Goal: Task Accomplishment & Management: Complete application form

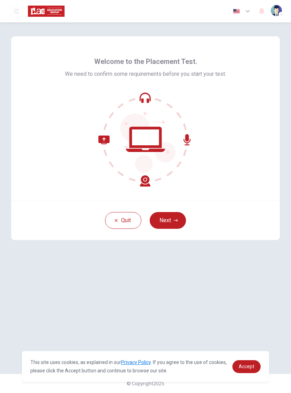
click at [171, 226] on button "Next" at bounding box center [168, 220] width 36 height 17
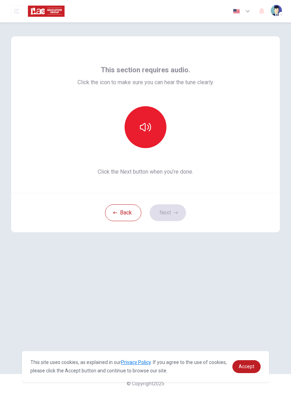
click at [158, 138] on button "button" at bounding box center [146, 127] width 42 height 42
click at [176, 216] on button "Next" at bounding box center [168, 212] width 36 height 17
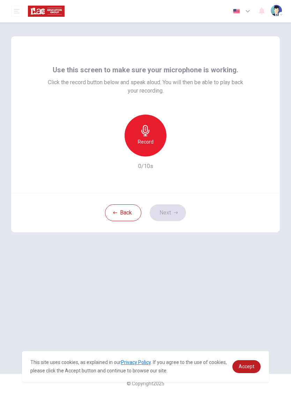
click at [155, 143] on div "Record" at bounding box center [146, 136] width 42 height 42
click at [166, 210] on button "Next" at bounding box center [168, 212] width 36 height 17
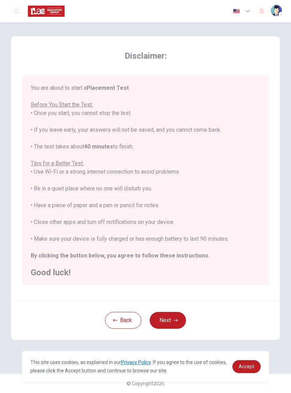
click at [181, 318] on button "Next" at bounding box center [168, 320] width 36 height 17
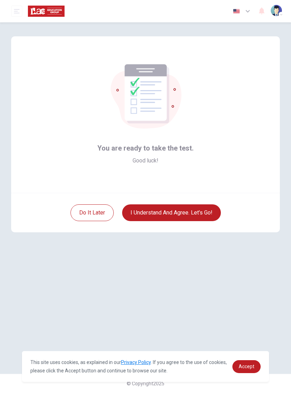
click at [199, 221] on button "I understand and agree. Let’s go!" at bounding box center [171, 212] width 99 height 17
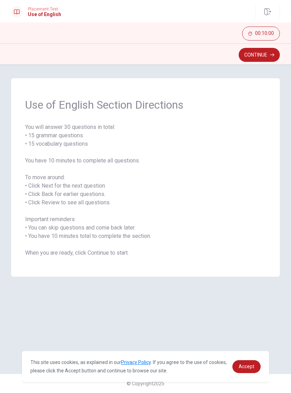
click at [266, 55] on button "Continue" at bounding box center [259, 55] width 41 height 14
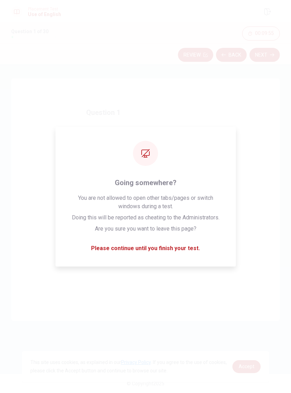
click at [226, 160] on div "Question 1 Choose the opposite of "buy": A Borrow B Give C Sell D Get" at bounding box center [145, 199] width 269 height 243
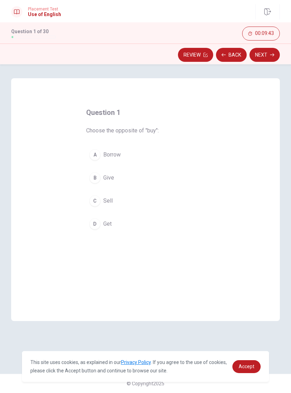
click at [99, 202] on div "C" at bounding box center [94, 200] width 11 height 11
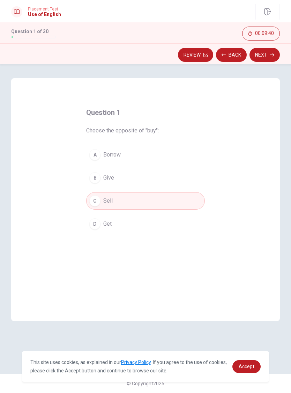
click at [176, 257] on div "Question 1 Choose the opposite of "buy": A Borrow B Give C Sell D Get" at bounding box center [145, 208] width 147 height 225
click at [176, 183] on button "B Give" at bounding box center [145, 177] width 119 height 17
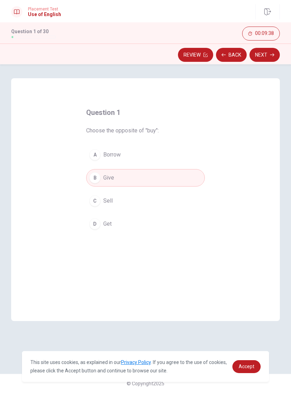
click at [165, 200] on button "C Sell" at bounding box center [145, 200] width 119 height 17
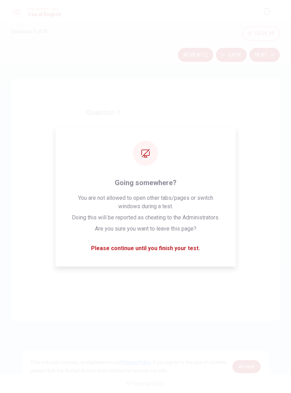
click at [211, 111] on div "Question 1 Choose the opposite of "buy": A Borrow B Give C Sell D Get" at bounding box center [145, 170] width 147 height 148
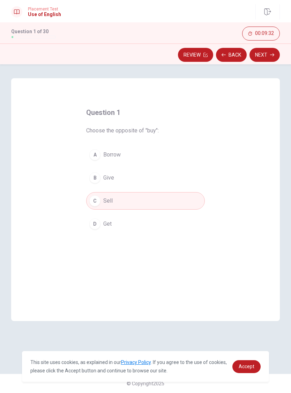
click at [268, 55] on button "Next" at bounding box center [265, 55] width 30 height 14
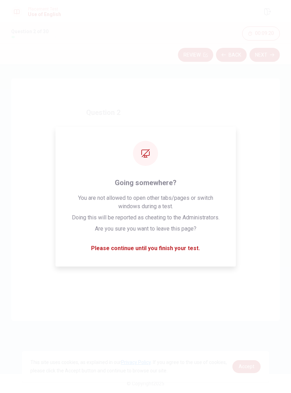
click at [29, 104] on div "Question 2 She ____ be happy with the results. A will B did C was D are" at bounding box center [145, 199] width 269 height 243
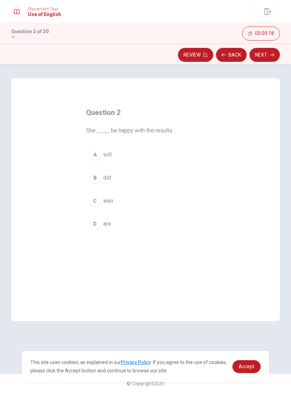
click at [108, 155] on span "will" at bounding box center [107, 155] width 8 height 8
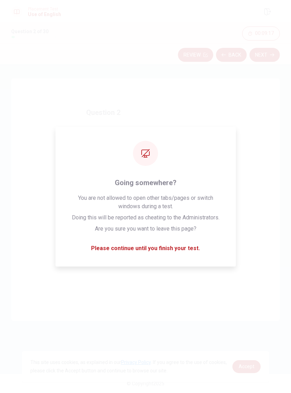
click at [28, 99] on div "Question 2 She ____ be happy with the results. A will B did C was D are" at bounding box center [145, 199] width 269 height 243
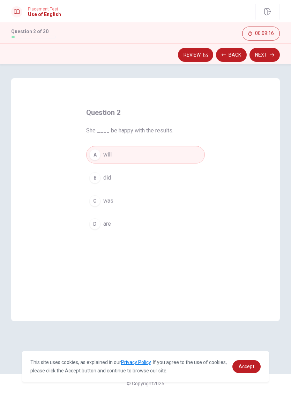
click at [259, 54] on button "Next" at bounding box center [265, 55] width 30 height 14
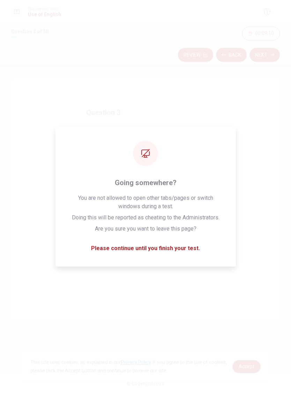
click at [28, 99] on div "Question 3 ____ you take out the trash this morning? A Are B Have C Did D Do" at bounding box center [145, 199] width 269 height 243
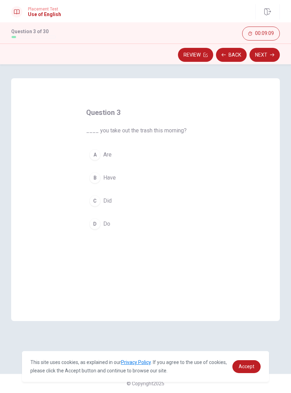
click at [96, 203] on div "C" at bounding box center [94, 200] width 11 height 11
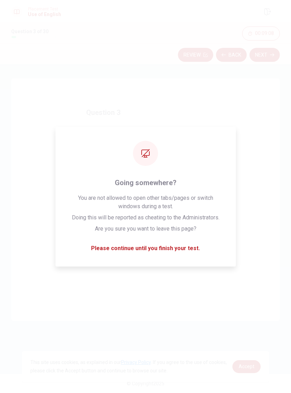
click at [30, 99] on div "Question 3 ____ you take out the trash this morning? A Are B Have C Did D Do" at bounding box center [145, 199] width 269 height 243
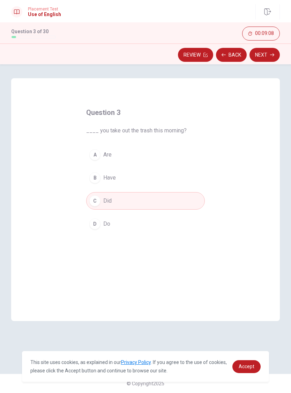
click at [267, 58] on button "Next" at bounding box center [265, 55] width 30 height 14
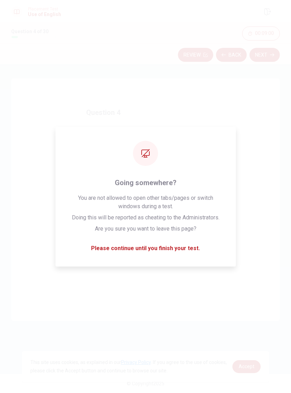
click at [32, 101] on div "Question 4 I ____ never been to [GEOGRAPHIC_DATA]. A has B did C have D am" at bounding box center [145, 199] width 269 height 243
click at [31, 101] on div "Question 4 I ____ never been to [GEOGRAPHIC_DATA]. A has B did C have D am" at bounding box center [145, 199] width 269 height 243
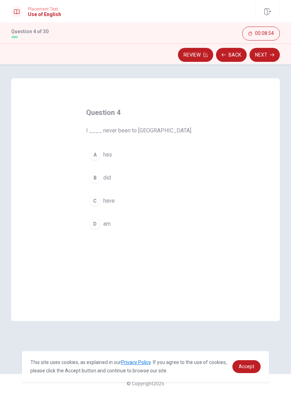
click at [97, 201] on div "C" at bounding box center [94, 200] width 11 height 11
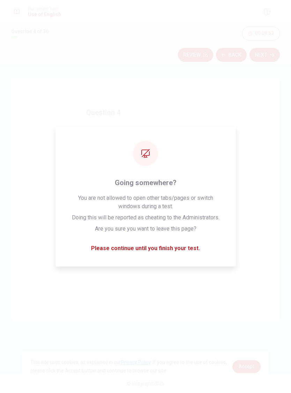
click at [27, 100] on div "Question 4 I ____ never been to [GEOGRAPHIC_DATA]. A has B did C have D am" at bounding box center [145, 199] width 269 height 243
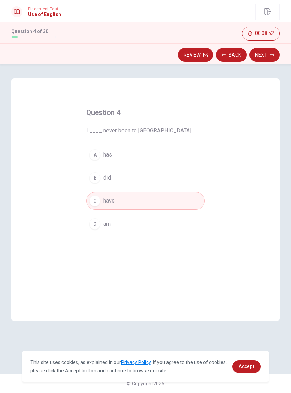
click at [27, 99] on div "Question 4 I ____ never been to [GEOGRAPHIC_DATA]. A has B did C have D am" at bounding box center [145, 199] width 269 height 243
click at [265, 57] on button "Next" at bounding box center [265, 55] width 30 height 14
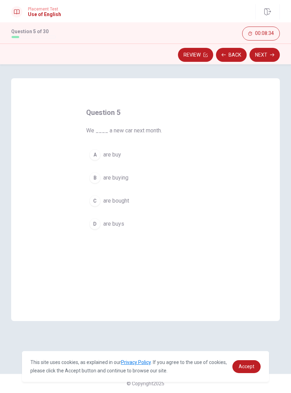
click at [27, 99] on div "Question 5 We ____ a new car next month. A are buy B are buying C are bought D …" at bounding box center [145, 199] width 269 height 243
click at [122, 177] on span "are buying" at bounding box center [115, 178] width 25 height 8
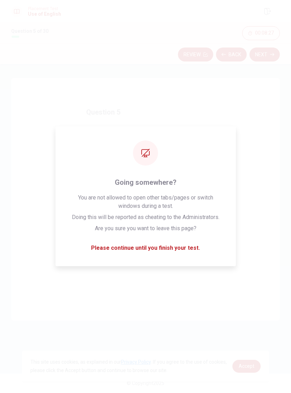
click at [273, 56] on icon "button" at bounding box center [272, 54] width 4 height 3
click at [28, 100] on div "Question 6 She ___ dinner at 6 PM every night. A will had B having C has D have" at bounding box center [145, 199] width 269 height 243
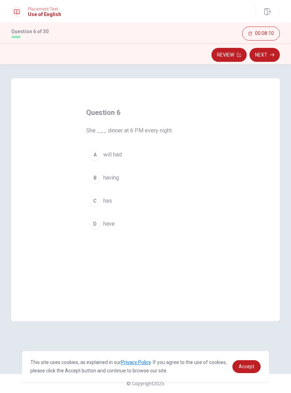
click at [112, 223] on span "have" at bounding box center [109, 224] width 12 height 8
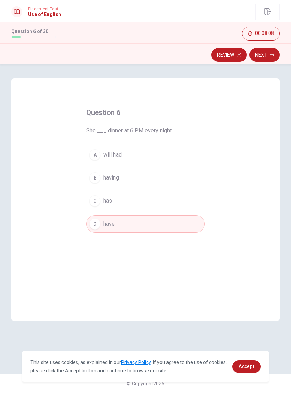
click at [268, 58] on button "Next" at bounding box center [265, 55] width 30 height 14
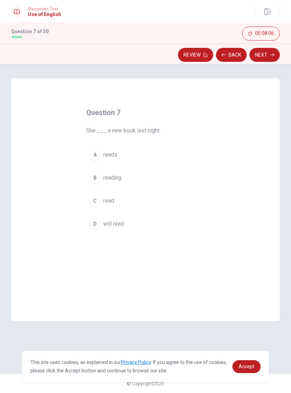
click at [27, 99] on div "Question 7 She ___ a new book last night. A reads B reading C read D will read" at bounding box center [145, 199] width 269 height 243
click at [274, 83] on div "Question 7 She ___ a new book last night. A reads B reading C read D will read" at bounding box center [145, 199] width 269 height 243
click at [115, 199] on button "C read" at bounding box center [145, 200] width 119 height 17
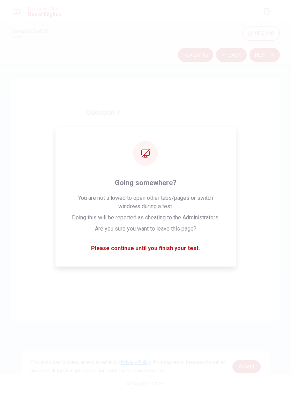
click at [261, 55] on button "Next" at bounding box center [265, 55] width 30 height 14
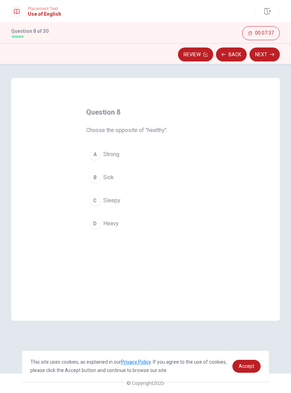
click at [116, 177] on button "B Sick" at bounding box center [145, 177] width 119 height 17
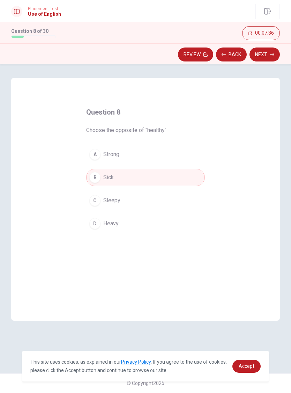
click at [271, 56] on icon "button" at bounding box center [272, 55] width 4 height 4
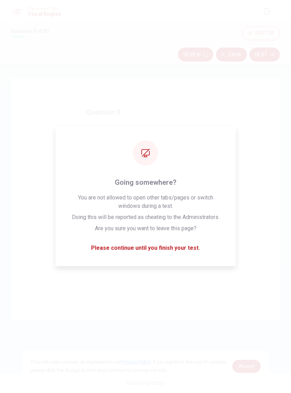
click at [21, 96] on div "Question 9 People rest on a ___. A desk B table C floor D bed" at bounding box center [145, 199] width 269 height 243
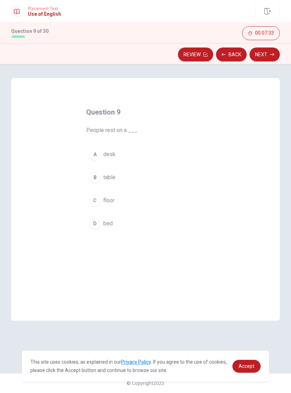
click at [118, 224] on button "D bed" at bounding box center [145, 223] width 119 height 17
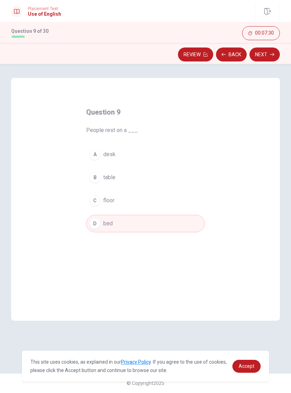
click at [271, 71] on div "Question 9 People rest on a ___. A desk B table C floor D bed © Copyright 2025" at bounding box center [145, 228] width 291 height 329
click at [271, 59] on button "Next" at bounding box center [265, 55] width 30 height 14
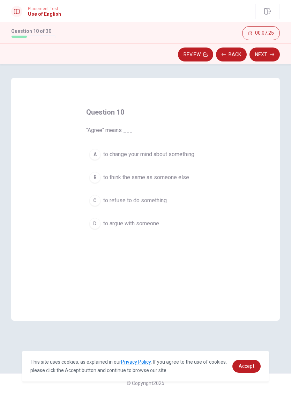
click at [21, 97] on div "Question 10 "Agree" means ___. A to change your mind about something B to think…" at bounding box center [145, 199] width 269 height 243
click at [175, 181] on span "to think the same as someone else" at bounding box center [146, 178] width 86 height 8
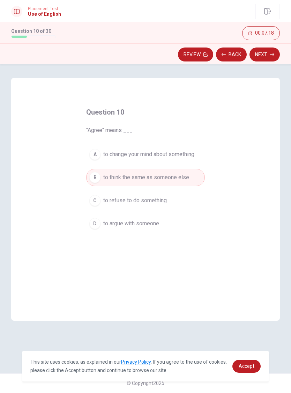
click at [266, 50] on button "Next" at bounding box center [265, 55] width 30 height 14
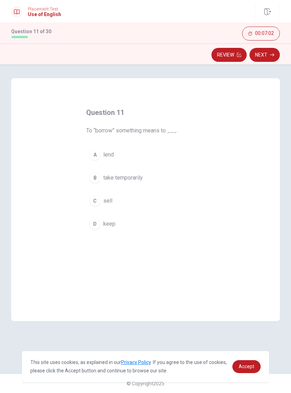
click at [144, 179] on button "B take temporarily" at bounding box center [145, 177] width 119 height 17
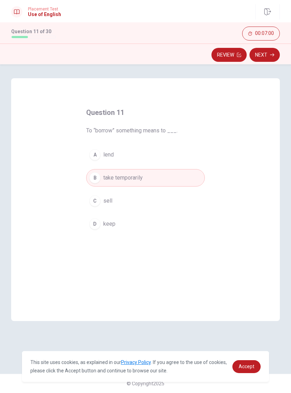
click at [262, 53] on button "Next" at bounding box center [265, 55] width 30 height 14
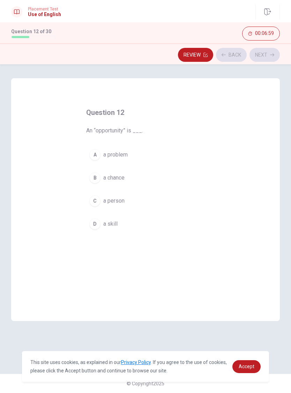
click at [50, 116] on div "Question 12 An “opportunity” is ___. A a problem B a chance C a person D a skill" at bounding box center [145, 199] width 269 height 243
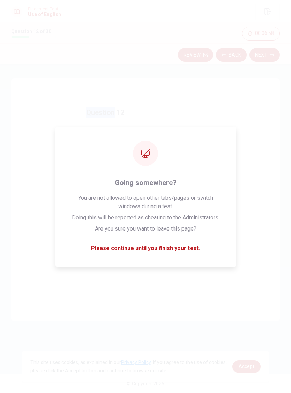
click at [204, 154] on button "A a problem" at bounding box center [145, 154] width 119 height 17
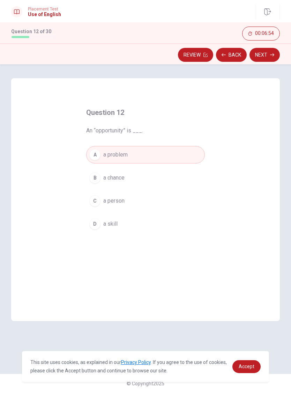
click at [131, 181] on button "B a chance" at bounding box center [145, 177] width 119 height 17
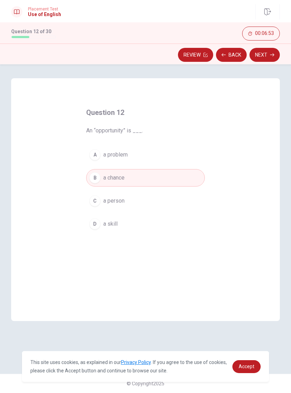
click at [49, 115] on div "Question 12 An “opportunity” is ___. A a problem B a chance C a person D a skill" at bounding box center [145, 199] width 269 height 243
click at [274, 58] on button "Next" at bounding box center [265, 55] width 30 height 14
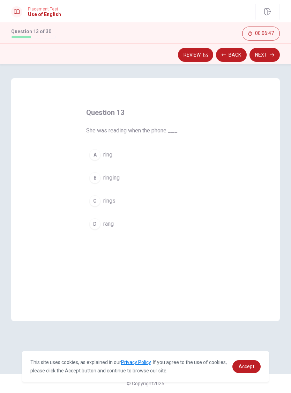
click at [44, 112] on div "Question 13 She was reading when the phone ___. A ring B ringing C rings D rang" at bounding box center [145, 199] width 269 height 243
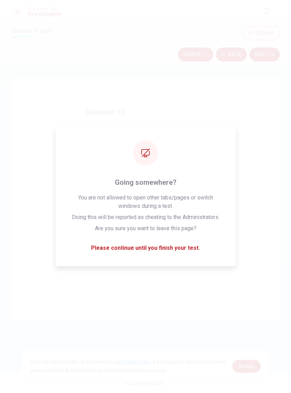
click at [29, 105] on div "Question 13 She was reading when the phone ___. A ring B ringing C rings D rang" at bounding box center [145, 199] width 269 height 243
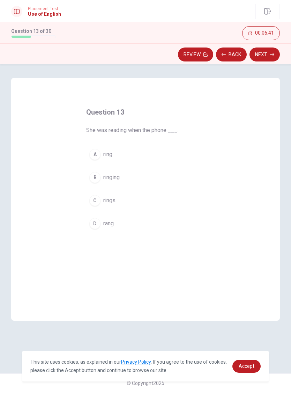
click at [29, 105] on div "Question 13 She was reading when the phone ___. A ring B ringing C rings D rang" at bounding box center [145, 199] width 269 height 243
click at [121, 224] on button "D rang" at bounding box center [145, 223] width 119 height 17
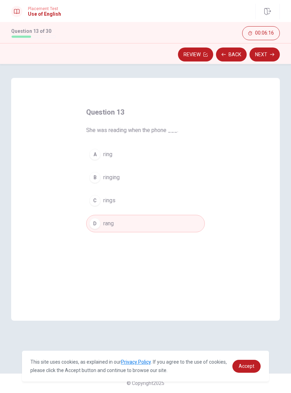
click at [116, 154] on button "A ring" at bounding box center [145, 154] width 119 height 17
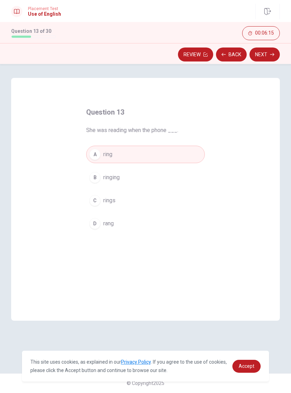
click at [260, 56] on button "Next" at bounding box center [265, 55] width 30 height 14
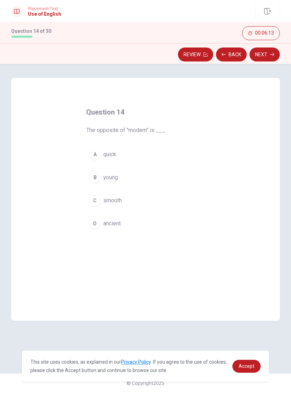
click at [31, 106] on div "Question 14 The opposite of "modern" is ___. A quick B young C smooth D ancient" at bounding box center [145, 199] width 269 height 243
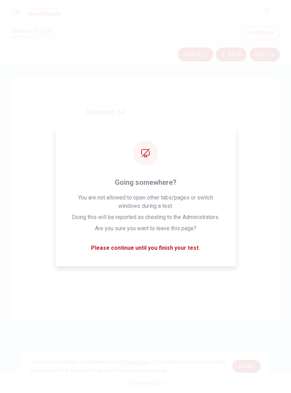
click at [29, 104] on div "Question 14 The opposite of "modern" is ___. A quick B young C smooth D ancient" at bounding box center [145, 199] width 269 height 243
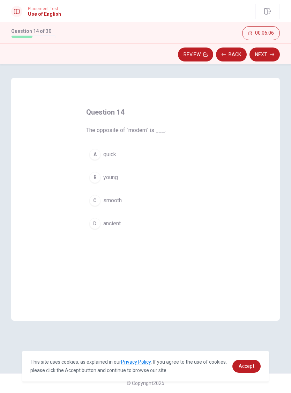
click at [117, 223] on span "ancient" at bounding box center [111, 224] width 17 height 8
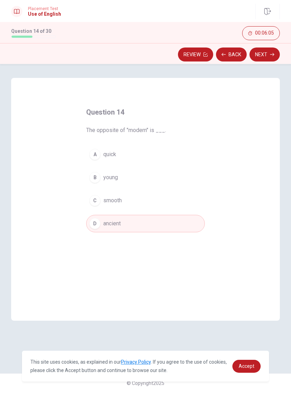
click at [28, 104] on div "Question 14 The opposite of "modern" is ___. A quick B young C smooth D ancient" at bounding box center [145, 199] width 269 height 243
click at [259, 54] on button "Next" at bounding box center [265, 55] width 30 height 14
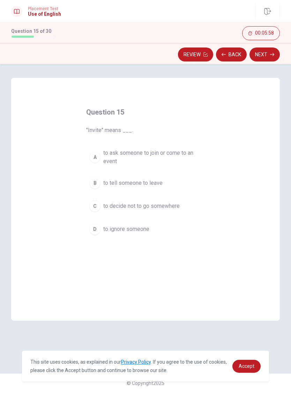
click at [161, 161] on span "to ask someone to join or come to an event" at bounding box center [152, 157] width 99 height 17
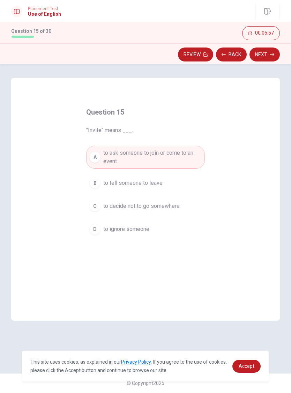
click at [260, 53] on button "Next" at bounding box center [265, 55] width 30 height 14
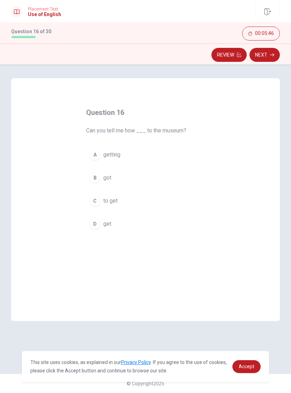
click at [118, 202] on button "C to get" at bounding box center [145, 200] width 119 height 17
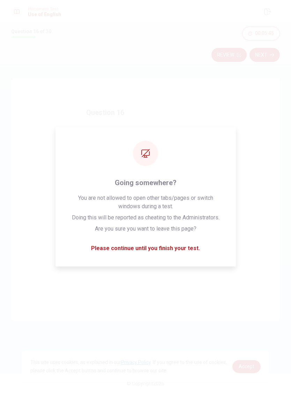
click at [268, 53] on button "Next" at bounding box center [265, 55] width 30 height 14
click at [30, 107] on div "Question 17 She is very ____. She always shares her things. A tired B generous …" at bounding box center [145, 199] width 269 height 243
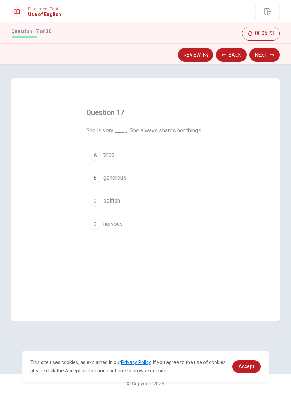
click at [30, 106] on div "Question 17 She is very ____. She always shares her things. A tired B generous …" at bounding box center [145, 199] width 269 height 243
click at [133, 223] on button "D nervous" at bounding box center [145, 223] width 119 height 17
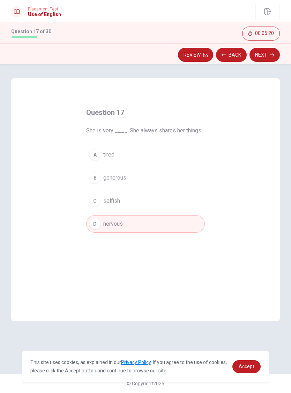
click at [262, 60] on button "Next" at bounding box center [265, 55] width 30 height 14
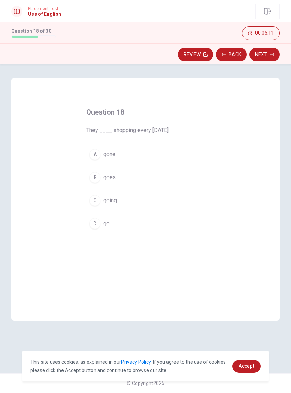
click at [30, 105] on div "Question 18 They ____ shopping every [DATE]. A gone B goes C going D go" at bounding box center [145, 199] width 269 height 243
click at [119, 200] on button "C going" at bounding box center [145, 200] width 119 height 17
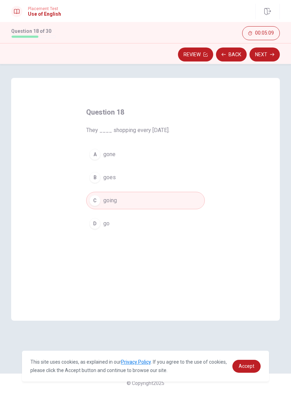
click at [270, 58] on button "Next" at bounding box center [265, 55] width 30 height 14
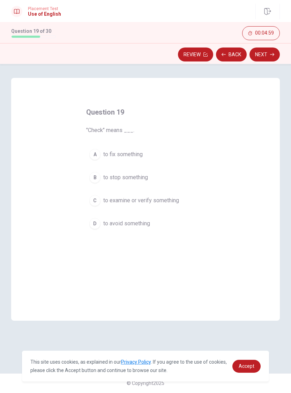
click at [175, 202] on span "to examine or verify something" at bounding box center [141, 201] width 76 height 8
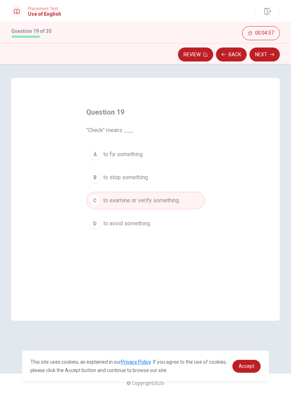
click at [264, 51] on button "Next" at bounding box center [265, 55] width 30 height 14
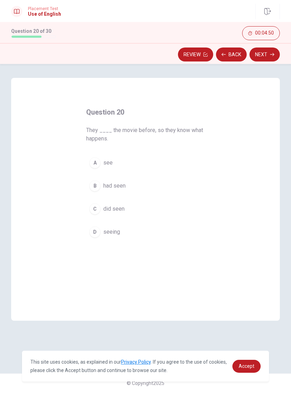
click at [25, 104] on div "Question 20 They ____ the movie before, so they know what happens. A see B had …" at bounding box center [145, 199] width 269 height 243
click at [129, 187] on button "B had seen" at bounding box center [145, 185] width 119 height 17
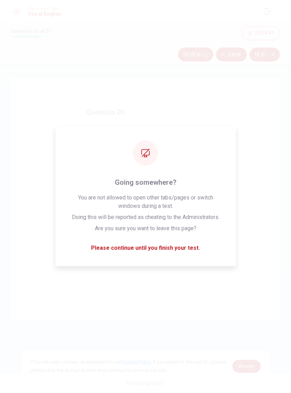
click at [272, 57] on button "Next" at bounding box center [265, 55] width 30 height 14
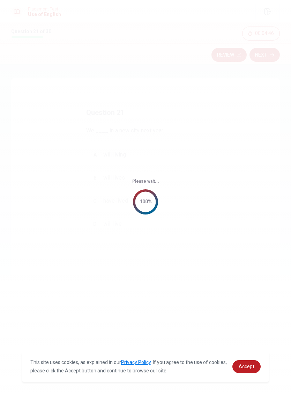
click at [247, 364] on span "Accept" at bounding box center [247, 367] width 16 height 6
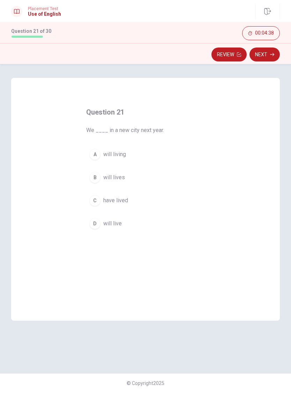
click at [116, 226] on span "will live" at bounding box center [112, 224] width 19 height 8
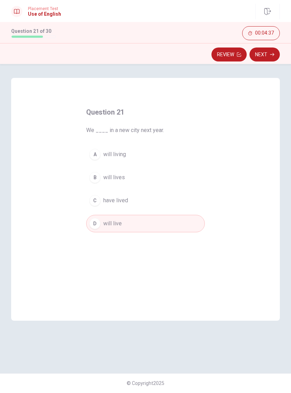
click at [271, 59] on button "Next" at bounding box center [265, 55] width 30 height 14
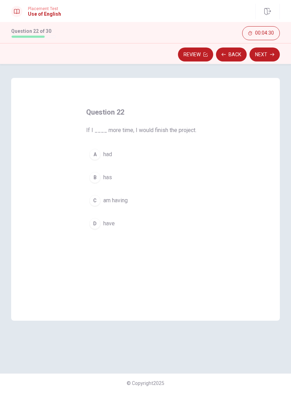
click at [117, 152] on button "A had" at bounding box center [145, 154] width 119 height 17
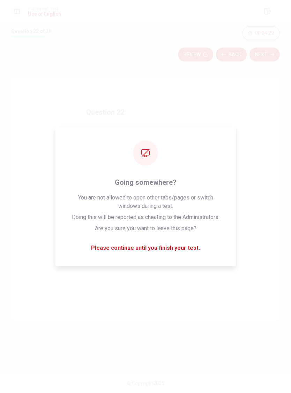
click at [273, 56] on icon "button" at bounding box center [272, 54] width 4 height 3
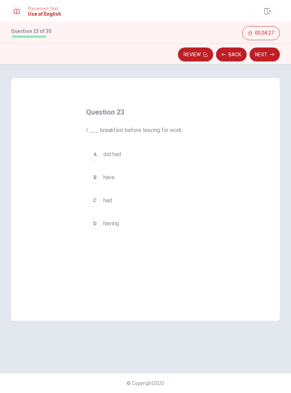
click at [179, 116] on h4 "Question 23" at bounding box center [145, 112] width 119 height 11
click at [124, 208] on button "C had" at bounding box center [145, 200] width 119 height 17
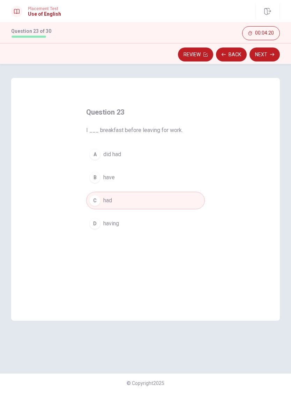
click at [266, 55] on button "Next" at bounding box center [265, 55] width 30 height 14
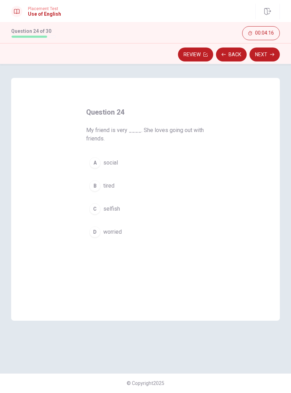
click at [137, 168] on button "A social" at bounding box center [145, 162] width 119 height 17
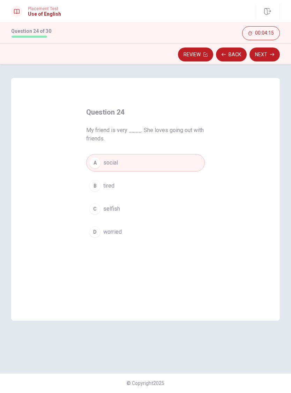
click at [265, 56] on button "Next" at bounding box center [265, 55] width 30 height 14
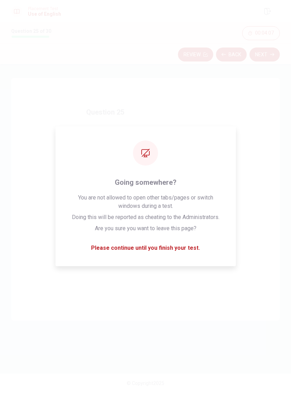
click at [114, 116] on h4 "Question 25" at bounding box center [145, 112] width 119 height 11
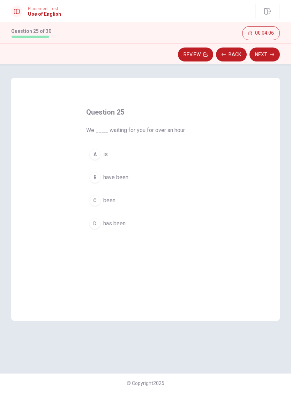
click at [22, 99] on div "Question 25 We ____ waiting for you for over an hour. A is B have been C been D…" at bounding box center [145, 199] width 269 height 243
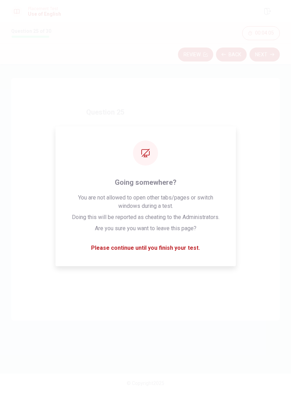
click at [124, 174] on span "have been" at bounding box center [115, 178] width 25 height 8
click at [265, 49] on button "Next" at bounding box center [265, 55] width 30 height 14
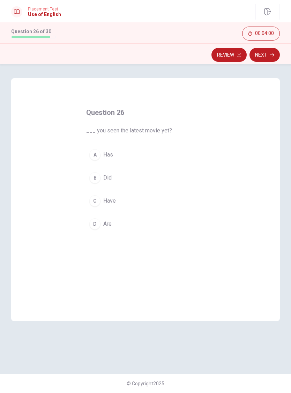
click at [214, 151] on div "Question 26 ___ you seen the latest movie yet? A Has B Did C Have D Are" at bounding box center [145, 170] width 147 height 148
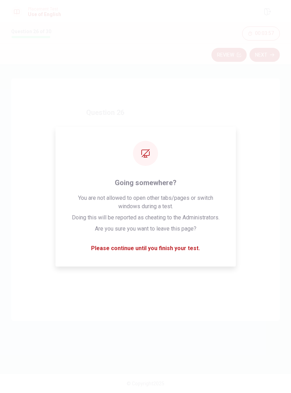
click at [140, 113] on h4 "Question 26" at bounding box center [145, 112] width 119 height 11
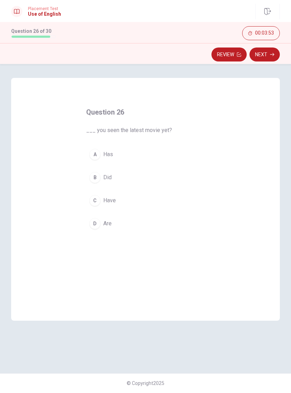
click at [98, 199] on div "C" at bounding box center [94, 200] width 11 height 11
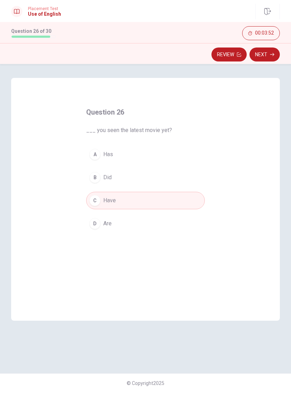
click at [271, 55] on icon "button" at bounding box center [272, 55] width 4 height 4
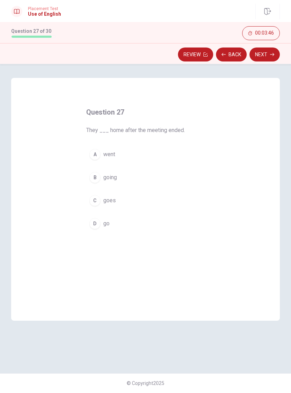
click at [115, 156] on span "went" at bounding box center [109, 155] width 12 height 8
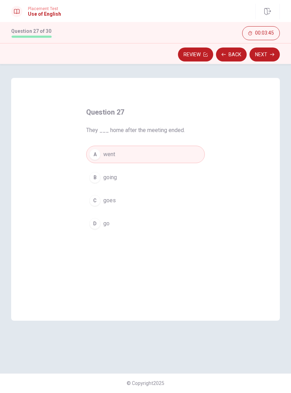
click at [260, 48] on button "Next" at bounding box center [265, 55] width 30 height 14
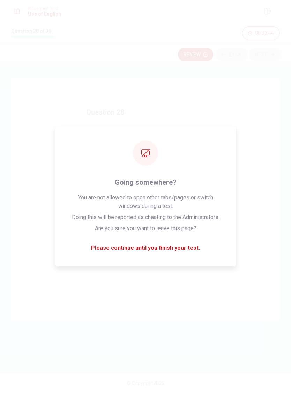
click at [150, 153] on button "A ignore" at bounding box center [145, 154] width 119 height 17
click at [131, 203] on button "C avoid" at bounding box center [145, 200] width 119 height 17
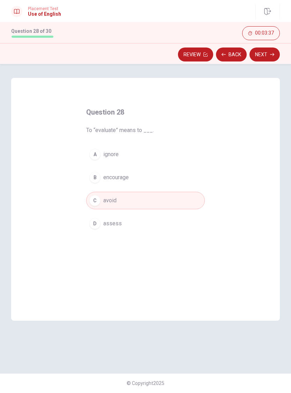
click at [258, 55] on button "Next" at bounding box center [265, 55] width 30 height 14
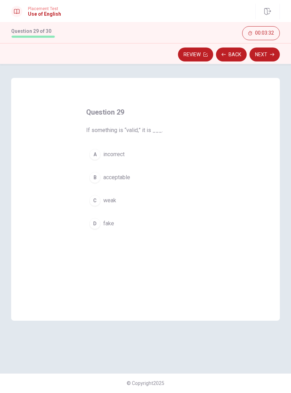
click at [130, 177] on span "acceptable" at bounding box center [116, 178] width 27 height 8
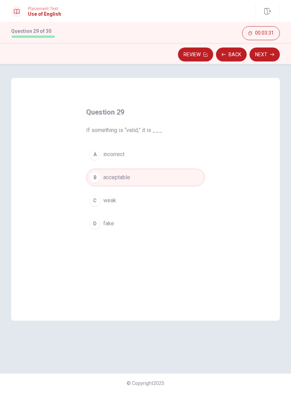
click at [266, 57] on button "Next" at bounding box center [265, 55] width 30 height 14
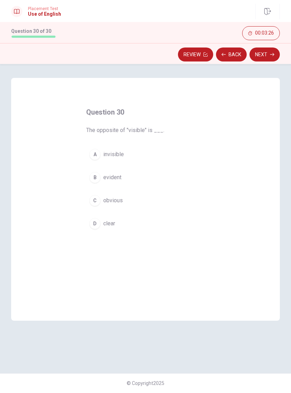
click at [264, 57] on button "Next" at bounding box center [265, 55] width 30 height 14
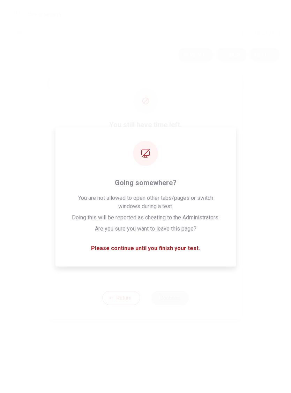
click at [120, 258] on div "I confirm that I want to end this section and cannot return." at bounding box center [152, 259] width 139 height 8
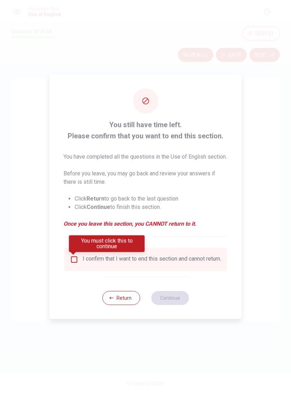
click at [74, 260] on input "You must click this to continue" at bounding box center [74, 259] width 8 height 8
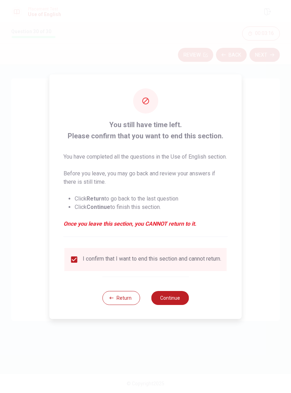
click at [167, 304] on button "Continue" at bounding box center [170, 298] width 38 height 14
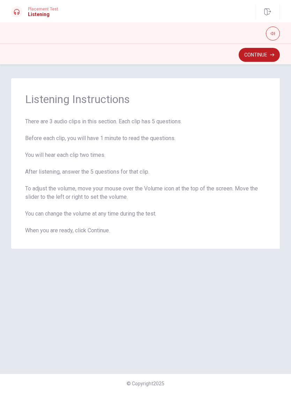
click at [268, 56] on button "Continue" at bounding box center [259, 55] width 41 height 14
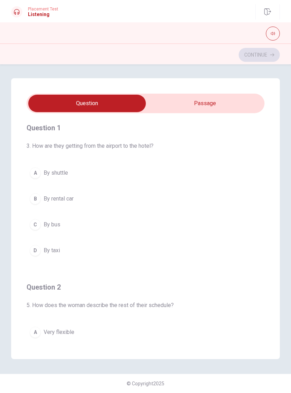
click at [214, 105] on input "checkbox" at bounding box center [86, 103] width 357 height 17
checkbox input "true"
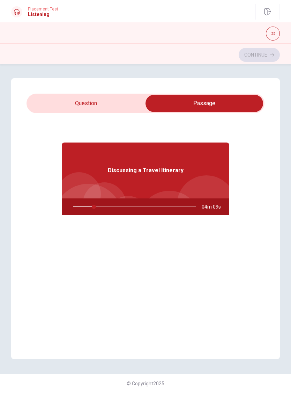
type input "17"
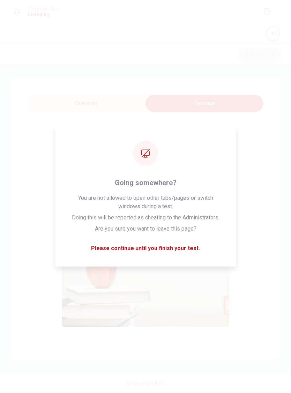
click at [118, 111] on input "checkbox" at bounding box center [204, 103] width 357 height 17
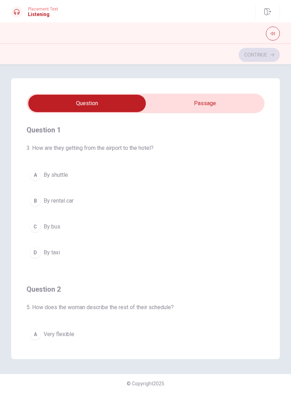
scroll to position [0, 0]
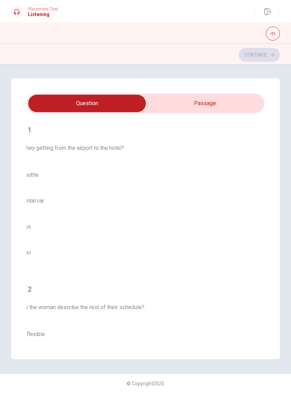
checkbox input "true"
type input "21"
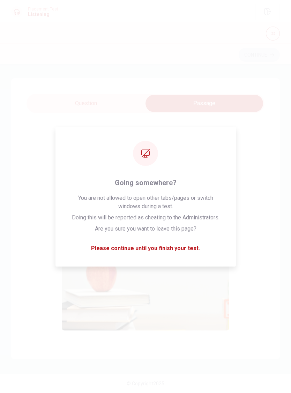
checkbox input "false"
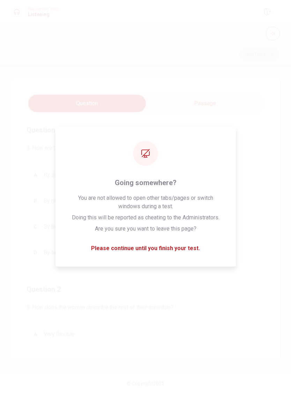
click at [25, 89] on div "Question 1 3. How are they getting from the airport to the hotel? A By shuttle …" at bounding box center [145, 218] width 269 height 281
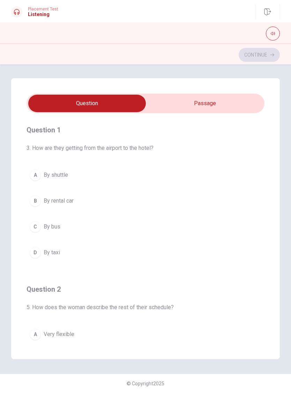
click at [227, 83] on div "Question 1 3. How are they getting from the airport to the hotel? A By shuttle …" at bounding box center [145, 218] width 269 height 281
click at [223, 70] on div "Question 1 3. How are they getting from the airport to the hotel? A By shuttle …" at bounding box center [145, 228] width 291 height 329
click at [203, 79] on div "Question 1 3. How are they getting from the airport to the hotel? A By shuttle …" at bounding box center [145, 218] width 269 height 281
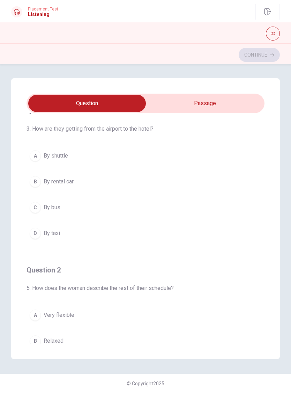
scroll to position [20, 0]
click at [123, 126] on span "3. How are they getting from the airport to the hotel?" at bounding box center [146, 128] width 238 height 8
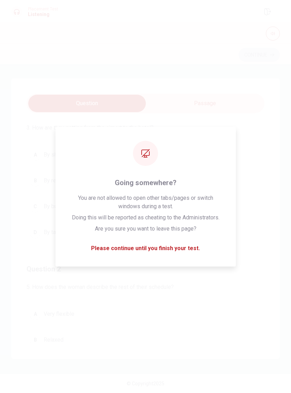
click at [47, 162] on button "A By shuttle" at bounding box center [146, 154] width 238 height 17
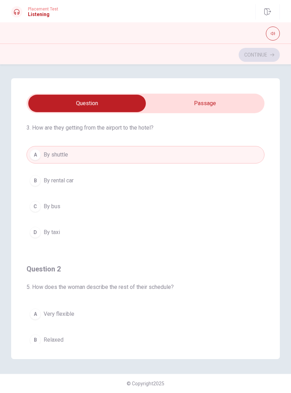
click at [59, 159] on span "By shuttle" at bounding box center [56, 155] width 24 height 8
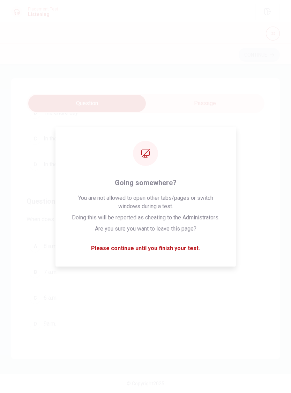
scroll to position [566, 0]
click at [41, 216] on span "When does their flight leave?" at bounding box center [146, 219] width 238 height 8
click at [50, 242] on span "8 a.m." at bounding box center [51, 246] width 14 height 8
click at [36, 243] on div "C" at bounding box center [35, 247] width 11 height 11
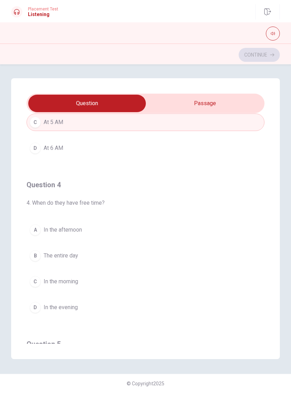
scroll to position [426, 0]
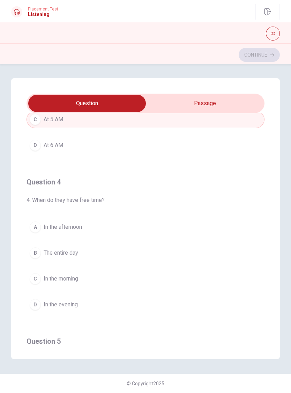
click at [74, 226] on span "In the afternoon" at bounding box center [63, 227] width 38 height 8
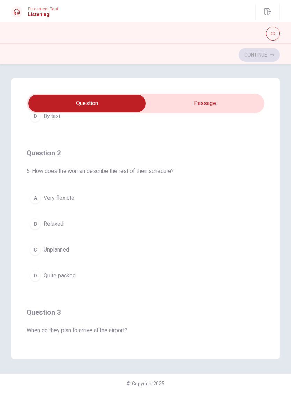
scroll to position [136, 0]
click at [83, 199] on button "A Very flexible" at bounding box center [146, 198] width 238 height 17
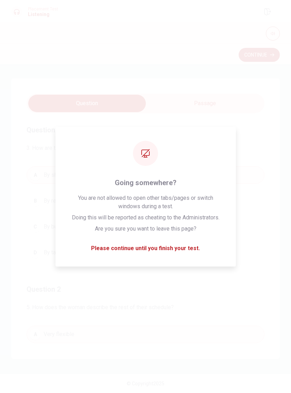
scroll to position [0, 0]
click at [269, 145] on div "Question 1 3. How are they getting from the airport to the hotel? A By shuttle …" at bounding box center [145, 218] width 269 height 281
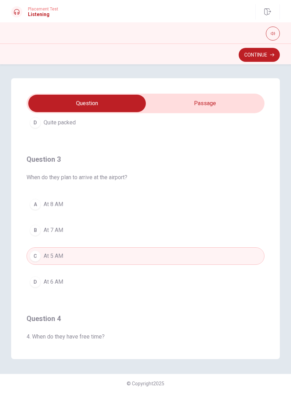
scroll to position [289, 0]
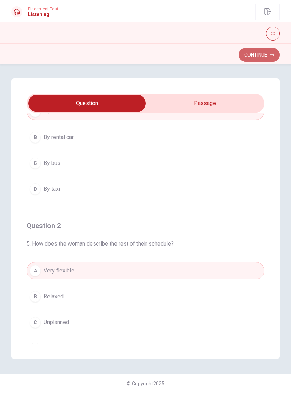
click at [261, 53] on button "Continue" at bounding box center [259, 55] width 41 height 14
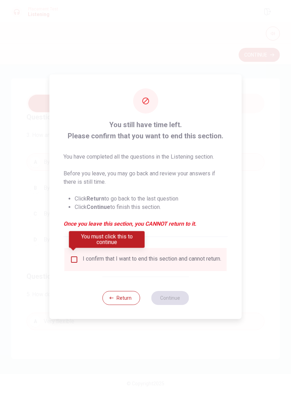
scroll to position [12, 0]
click at [75, 255] on input "You must click this to continue" at bounding box center [74, 259] width 8 height 8
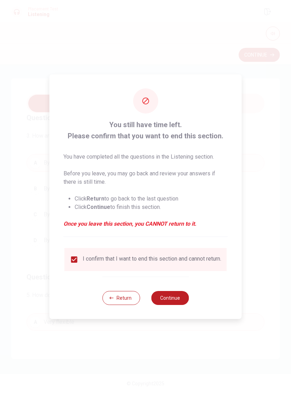
click at [175, 301] on button "Continue" at bounding box center [170, 298] width 38 height 14
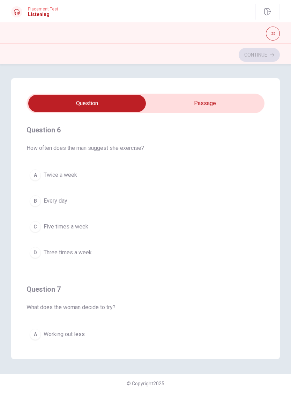
scroll to position [-1, 0]
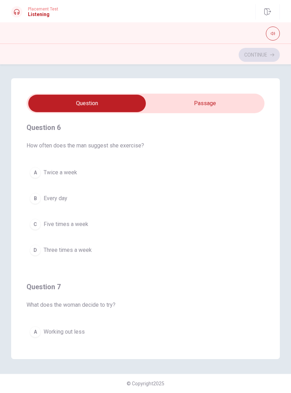
click at [38, 253] on div "D" at bounding box center [35, 250] width 11 height 11
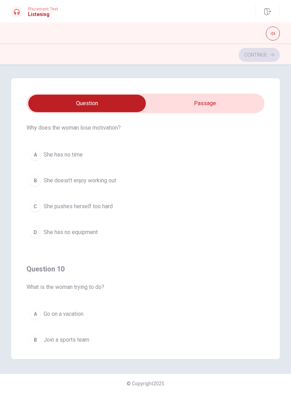
scroll to position [504, 0]
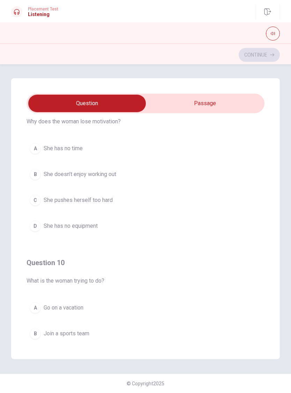
click at [33, 202] on div "C" at bounding box center [35, 200] width 11 height 11
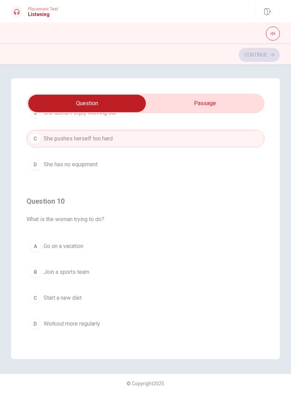
scroll to position [566, 0]
click at [39, 319] on button "D Workout more regularly" at bounding box center [146, 323] width 238 height 17
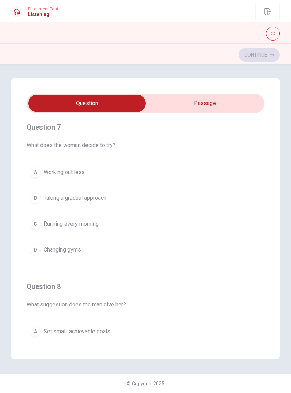
scroll to position [162, 0]
click at [36, 201] on div "B" at bounding box center [35, 197] width 11 height 11
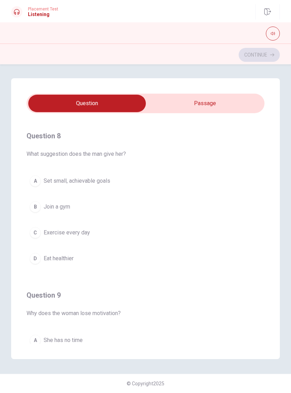
click at [40, 182] on div "A" at bounding box center [35, 180] width 11 height 11
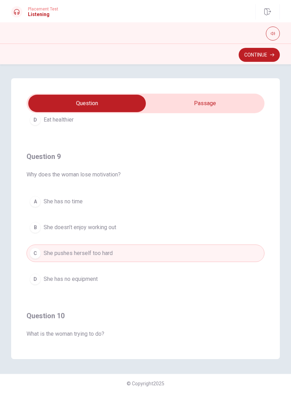
scroll to position [454, 0]
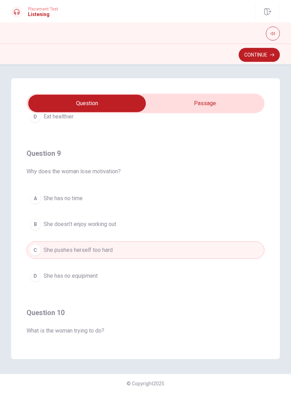
click at [267, 57] on button "Continue" at bounding box center [259, 55] width 41 height 14
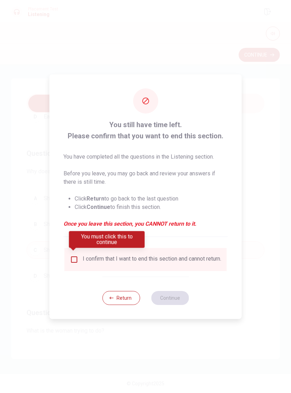
click at [72, 259] on input "You must click this to continue" at bounding box center [74, 259] width 8 height 8
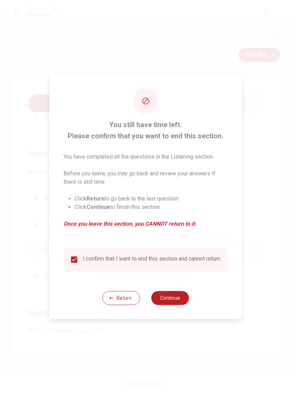
click at [185, 294] on button "Continue" at bounding box center [170, 298] width 38 height 14
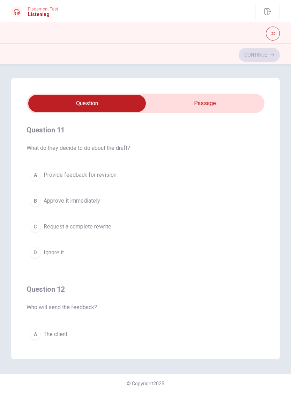
type input "2"
click at [241, 100] on input "checkbox" at bounding box center [86, 103] width 357 height 17
checkbox input "true"
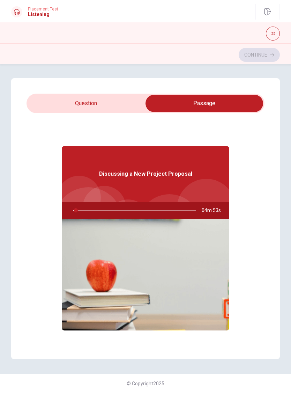
scroll to position [10, 0]
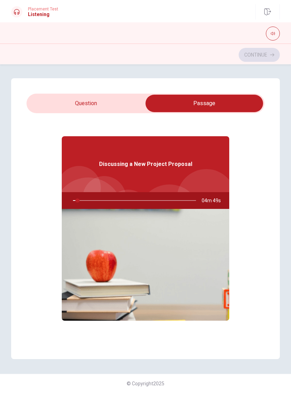
type input "4"
click at [55, 104] on input "checkbox" at bounding box center [204, 103] width 357 height 17
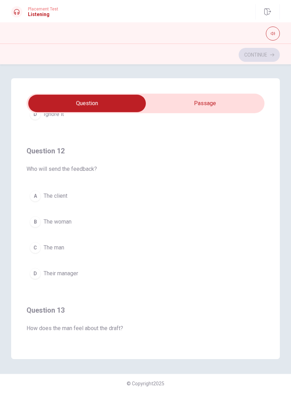
scroll to position [138, 0]
click at [228, 101] on input "checkbox" at bounding box center [86, 103] width 357 height 17
checkbox input "true"
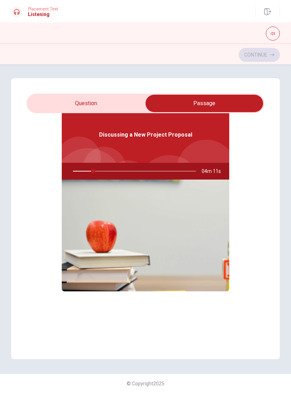
scroll to position [39, 0]
type input "17"
click at [74, 106] on input "checkbox" at bounding box center [204, 103] width 357 height 17
checkbox input "false"
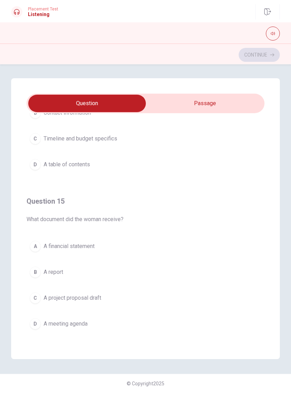
scroll to position [566, 0]
click at [104, 296] on button "C A project proposal draft" at bounding box center [146, 297] width 238 height 17
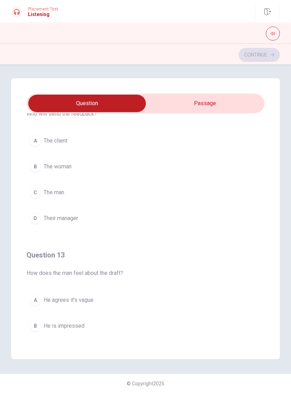
scroll to position [184, 0]
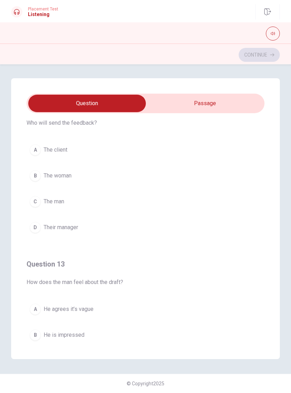
click at [38, 180] on div "B" at bounding box center [35, 175] width 11 height 11
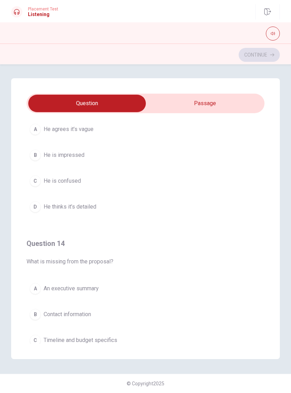
scroll to position [370, 0]
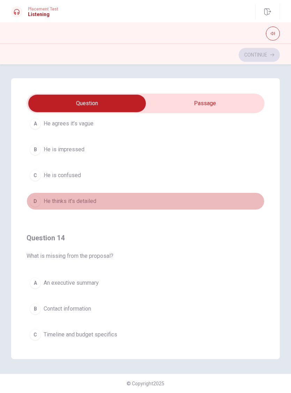
click at [201, 204] on button "D He thinks it’s detailed" at bounding box center [146, 200] width 238 height 17
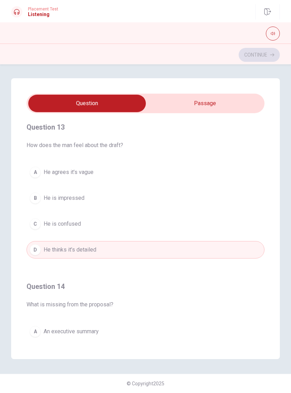
scroll to position [322, 0]
click at [73, 168] on span "He agrees it’s vague" at bounding box center [69, 171] width 50 height 8
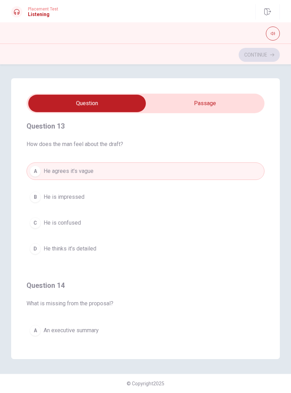
click at [72, 168] on span "He agrees it’s vague" at bounding box center [69, 171] width 50 height 8
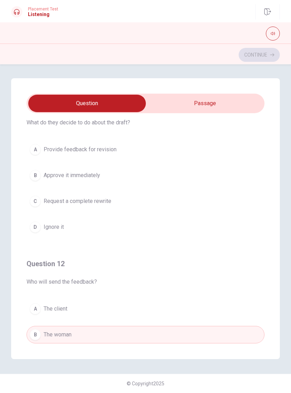
scroll to position [25, 0]
click at [86, 151] on span "Provide feedback for revision" at bounding box center [80, 150] width 73 height 8
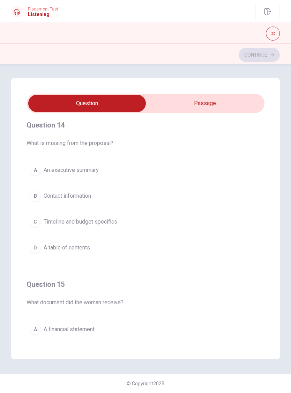
scroll to position [482, 0]
click at [66, 223] on span "Timeline and budget specifics" at bounding box center [81, 223] width 74 height 8
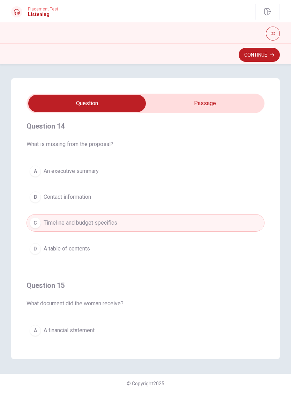
click at [262, 59] on button "Continue" at bounding box center [259, 55] width 41 height 14
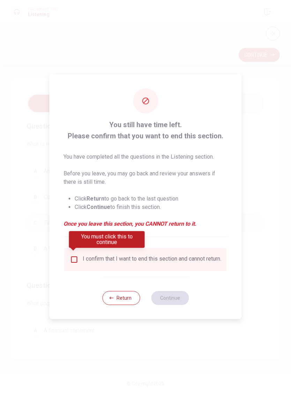
click at [78, 255] on div "I confirm that I want to end this section and cannot return." at bounding box center [145, 259] width 151 height 8
click at [77, 255] on input "You must click this to continue" at bounding box center [74, 259] width 8 height 8
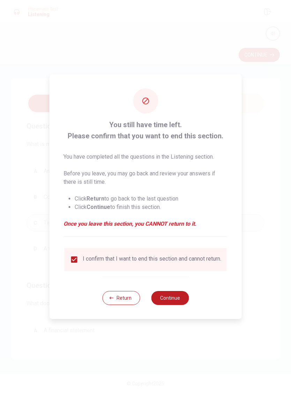
click at [175, 301] on button "Continue" at bounding box center [170, 298] width 38 height 14
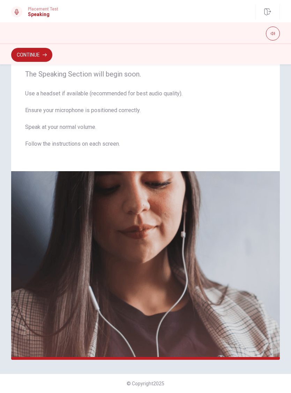
scroll to position [23, 0]
click at [16, 56] on button "Continue" at bounding box center [31, 55] width 41 height 14
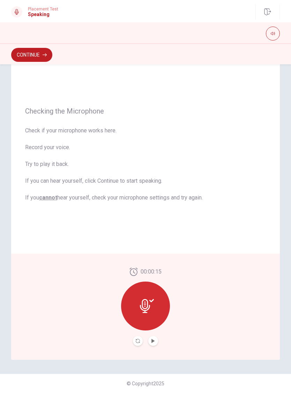
click at [159, 338] on div "00:00:15" at bounding box center [145, 307] width 49 height 78
click at [154, 342] on icon "Play Audio" at bounding box center [153, 341] width 4 height 4
click at [159, 306] on div at bounding box center [145, 306] width 49 height 49
click at [154, 313] on div at bounding box center [145, 306] width 49 height 49
click at [20, 56] on button "Continue" at bounding box center [31, 55] width 41 height 14
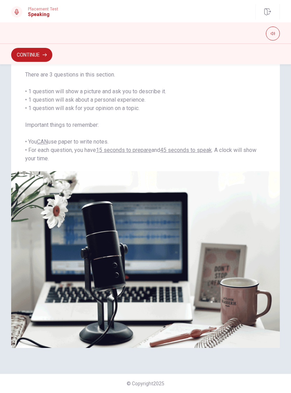
scroll to position [52, 0]
click at [26, 61] on button "Continue" at bounding box center [31, 55] width 41 height 14
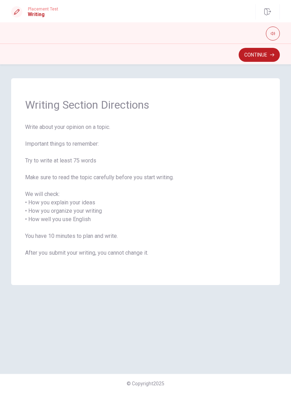
click at [269, 59] on button "Continue" at bounding box center [259, 55] width 41 height 14
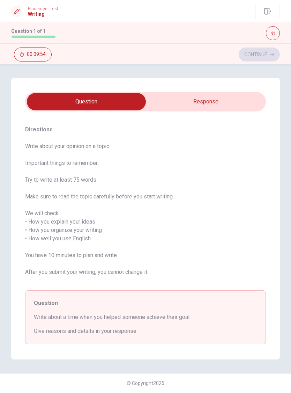
click at [246, 99] on input "checkbox" at bounding box center [87, 101] width 362 height 17
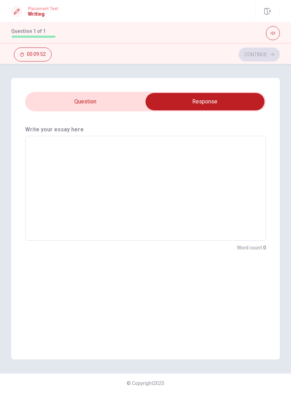
click at [50, 102] on input "checkbox" at bounding box center [205, 101] width 362 height 17
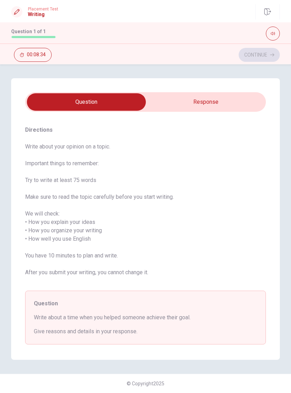
click at [225, 100] on input "checkbox" at bounding box center [87, 101] width 362 height 17
checkbox input "true"
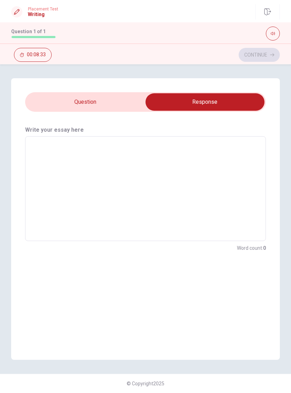
click at [42, 177] on textarea at bounding box center [145, 188] width 231 height 93
click at [54, 190] on textarea at bounding box center [145, 188] width 231 height 93
click at [59, 217] on textarea at bounding box center [145, 188] width 231 height 93
type textarea "L"
type textarea "x"
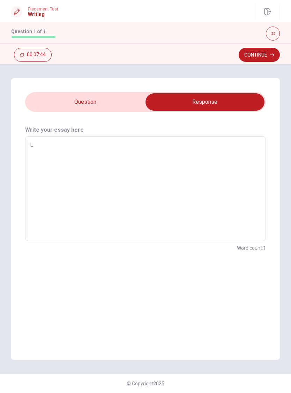
type textarea "La"
type textarea "x"
type textarea "Las"
type textarea "x"
type textarea "Last"
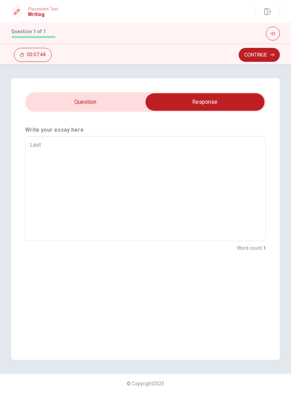
type textarea "x"
type textarea "Last"
type textarea "x"
type textarea "Last y"
type textarea "x"
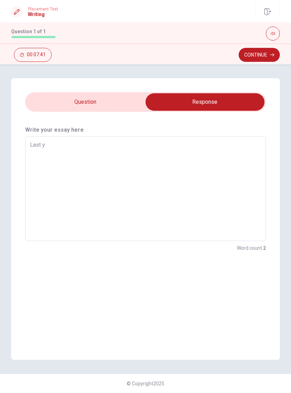
type textarea "Last ye"
type textarea "x"
type textarea "Last yea"
type textarea "x"
type textarea "Last year"
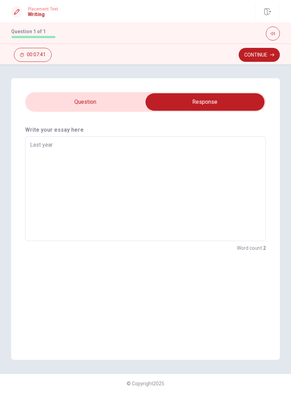
type textarea "x"
type textarea "Last year"
type textarea "x"
type textarea "Last year i"
type textarea "x"
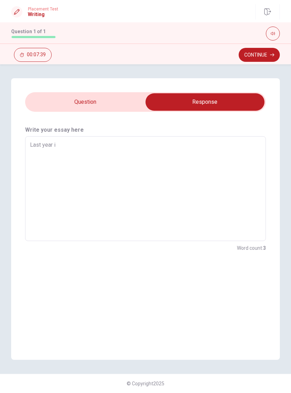
type textarea "Last year i"
type textarea "x"
type textarea "Last year i H"
type textarea "x"
type textarea "Last year i"
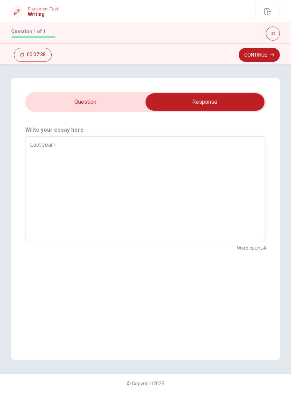
type textarea "x"
type textarea "Last year i"
type textarea "x"
type textarea "Last year i"
type textarea "x"
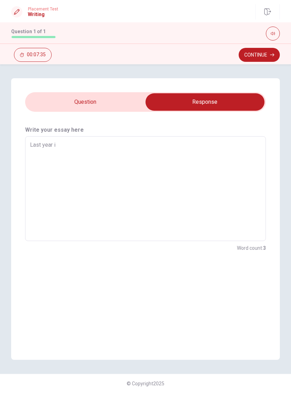
type textarea "Last year i h"
type textarea "x"
type textarea "Last year i he"
type textarea "x"
type textarea "Last year i hel"
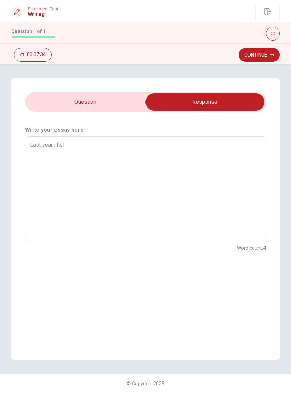
type textarea "x"
type textarea "Last year i help"
type textarea "x"
type textarea "Last year i helpe"
type textarea "x"
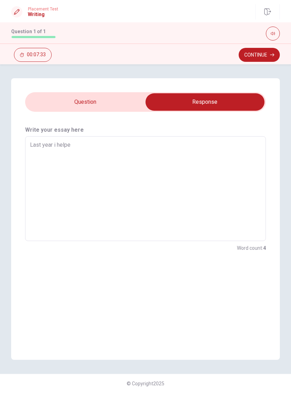
type textarea "Last year i helped"
type textarea "x"
type textarea "Last year i helped"
type textarea "x"
type textarea "Last year i helped m"
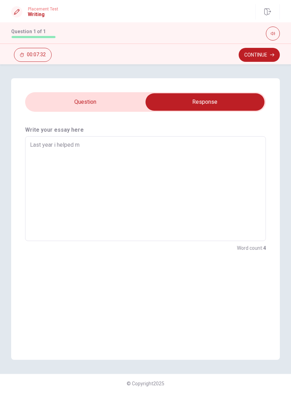
type textarea "x"
type textarea "Last year i helped mz"
type textarea "x"
type textarea "Last year i helped m"
type textarea "x"
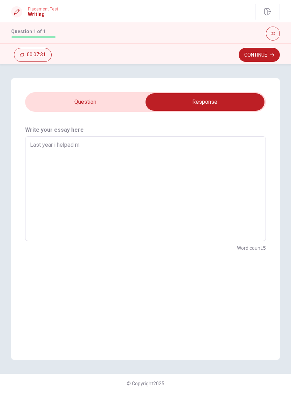
type textarea "Last year i helped mu"
type textarea "x"
type textarea "Last year i helped mu"
type textarea "x"
type textarea "Last year i helped mu"
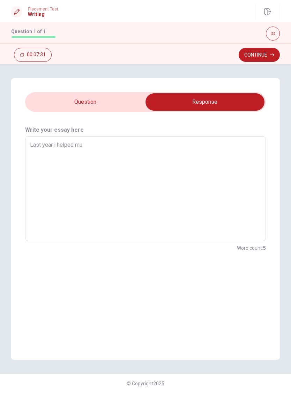
type textarea "x"
type textarea "Last year i helped m"
type textarea "x"
type textarea "Last year i helped my"
type textarea "x"
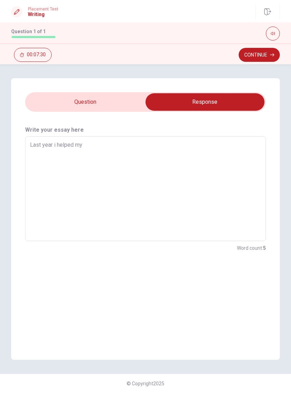
type textarea "Last year i helped my"
type textarea "x"
type textarea "Last year i helped my f"
type textarea "x"
type textarea "Last year i helped my fr"
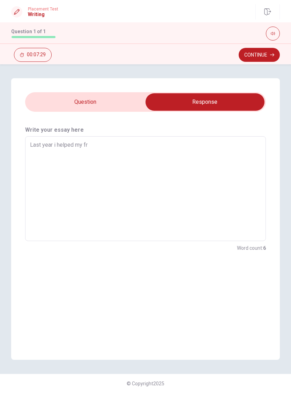
type textarea "x"
type textarea "Last year i helped my fri"
type textarea "x"
type textarea "Last year i helped my frie"
type textarea "x"
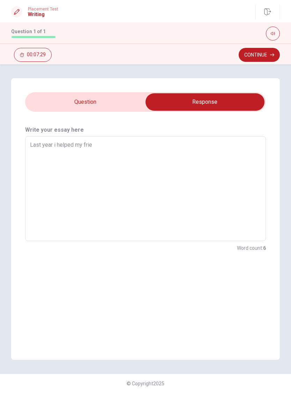
type textarea "Last year i helped my frien"
type textarea "x"
type textarea "Last year i helped my friend"
type textarea "x"
type textarea "Last year i helped my friend"
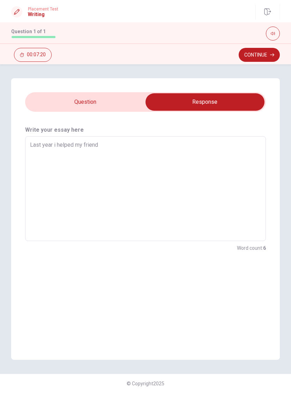
type textarea "x"
type textarea "Last year i helped my friend t"
type textarea "x"
type textarea "Last year i helped my friend ti"
type textarea "x"
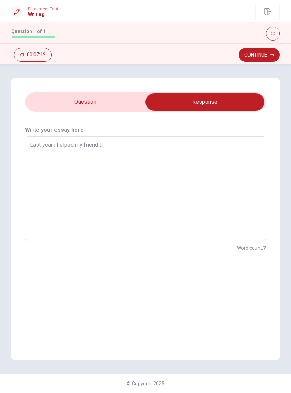
type textarea "Last year i helped my friend t"
type textarea "x"
type textarea "Last year i helped my friend to"
type textarea "x"
type textarea "Last year i helped my friend to"
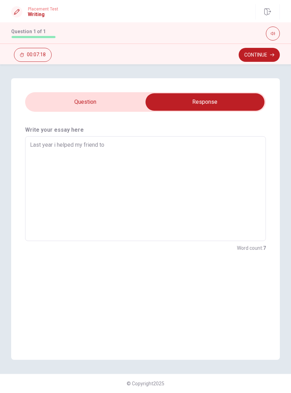
type textarea "x"
click at [63, 108] on input "checkbox" at bounding box center [205, 101] width 362 height 17
checkbox input "false"
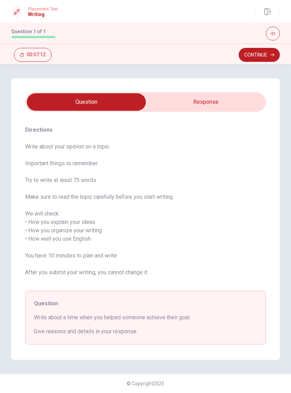
type textarea "x"
click at [217, 99] on input "checkbox" at bounding box center [87, 101] width 362 height 17
checkbox input "true"
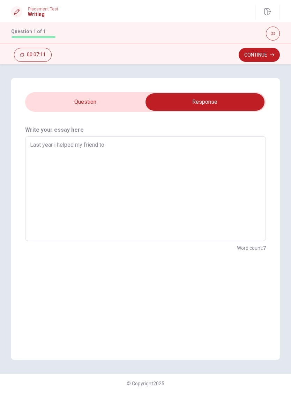
click at [184, 151] on textarea "Last year i helped my friend to" at bounding box center [145, 188] width 231 height 93
type textarea "x"
type textarea "Last year i helped my friend to s"
type textarea "x"
type textarea "Last year i helped my friend to sc"
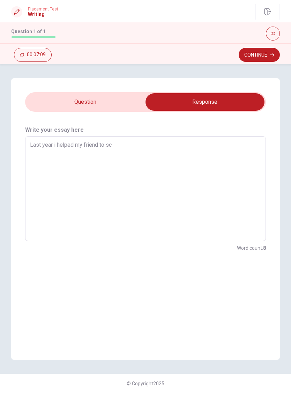
type textarea "x"
type textarea "Last year i helped my friend to sch"
type textarea "x"
type textarea "Last year i helped my friend to schi"
type textarea "x"
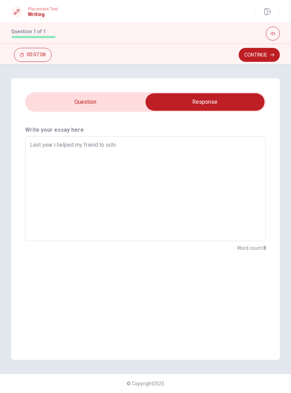
type textarea "Last year i helped my friend to [PERSON_NAME]"
type textarea "x"
type textarea "Last year i helped my friend to [PERSON_NAME]"
type textarea "x"
type textarea "Last year i helped my friend to [PERSON_NAME]"
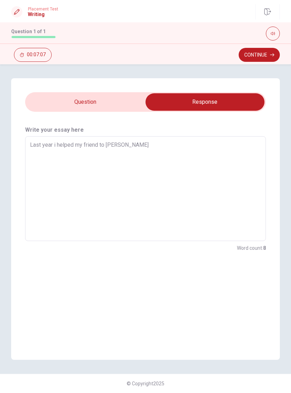
type textarea "x"
type textarea "Last year i helped my friend to [PERSON_NAME]"
type textarea "x"
type textarea "Last year i helped my friend to [PERSON_NAME] h"
type textarea "x"
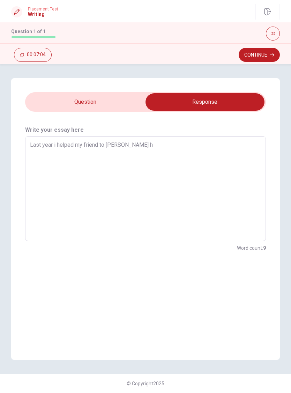
type textarea "Last year i helped my friend to [PERSON_NAME] he"
type textarea "x"
type textarea "Last year i helped my friend to [PERSON_NAME] her"
type textarea "x"
type textarea "Last year i helped my friend to [PERSON_NAME] her"
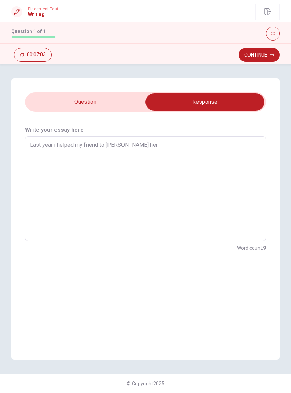
type textarea "x"
type textarea "Last year i helped my friend to [PERSON_NAME] her"
click at [60, 105] on input "checkbox" at bounding box center [205, 101] width 362 height 17
checkbox input "false"
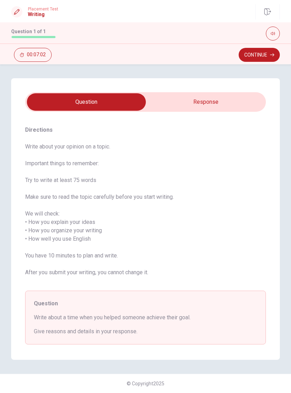
type textarea "x"
click at [247, 101] on input "checkbox" at bounding box center [87, 101] width 362 height 17
checkbox input "true"
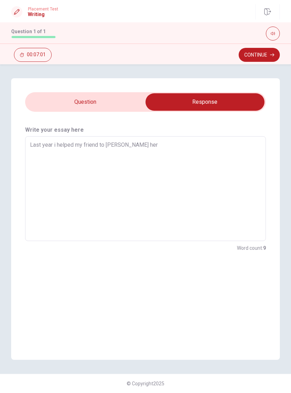
click at [217, 150] on textarea "Last year i helped my friend to [PERSON_NAME] her" at bounding box center [145, 188] width 231 height 93
type textarea "x"
type textarea "Last year i helped my friend to [PERSON_NAME] her g"
type textarea "x"
type textarea "Last year i helped my friend to [PERSON_NAME] her go"
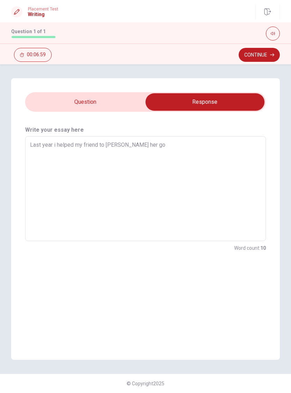
type textarea "x"
type textarea "Last year i helped my friend to [PERSON_NAME] her goa"
type textarea "x"
type textarea "Last year i helped my friend to [PERSON_NAME] her goal"
type textarea "x"
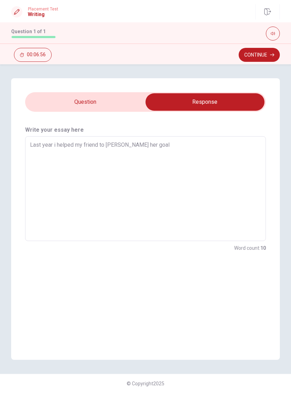
type textarea "Last year i helped my friend to [PERSON_NAME] her goal"
type textarea "x"
type textarea "Last year i helped my friend to [PERSON_NAME] her goal s"
type textarea "x"
type textarea "Last year i helped my friend to [PERSON_NAME] her goal sh"
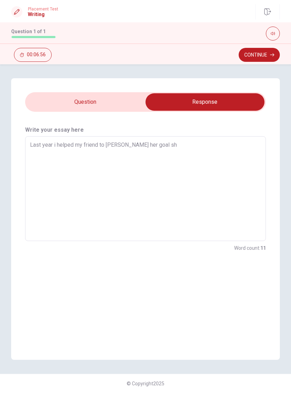
type textarea "x"
type textarea "Last year i helped my friend to [PERSON_NAME] her goal she"
type textarea "x"
type textarea "Last year i helped my friend to [PERSON_NAME] her goal she"
type textarea "x"
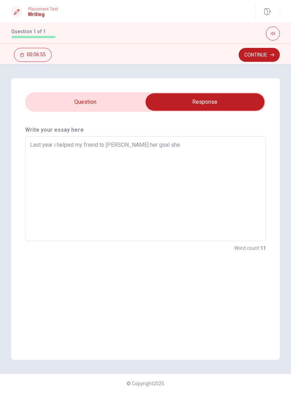
type textarea "Last year i helped my friend to [PERSON_NAME] her goal she w"
type textarea "x"
type textarea "Last year i helped my friend to [PERSON_NAME] her goal she wa"
type textarea "x"
type textarea "Last year i helped my friend to [PERSON_NAME] her goal she wan"
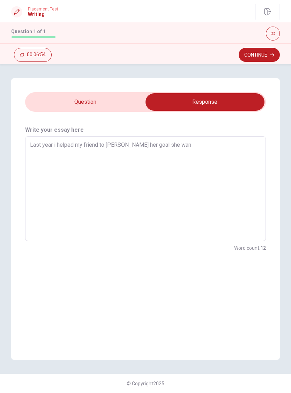
type textarea "x"
type textarea "Last year i helped my friend to [PERSON_NAME] her goal she want"
type textarea "x"
type textarea "Last year i helped my friend to [PERSON_NAME] her goal she wante"
type textarea "x"
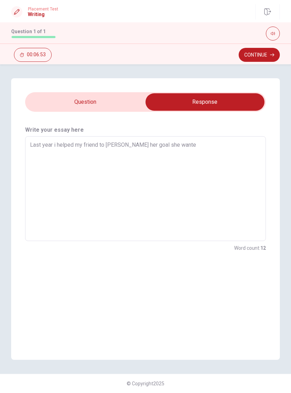
type textarea "Last year i helped my friend to [PERSON_NAME] her goal she wante"
click at [6, 365] on div "Directions Write about your opinion on a topic. Important things to remember: T…" at bounding box center [145, 228] width 291 height 329
click at [224, 303] on div "Write your essay here Last year i helped my friend to [PERSON_NAME] her goal sh…" at bounding box center [145, 236] width 269 height 248
click at [229, 146] on textarea "Last year i helped my friend to [PERSON_NAME] her goal she wante" at bounding box center [145, 188] width 231 height 93
type textarea "x"
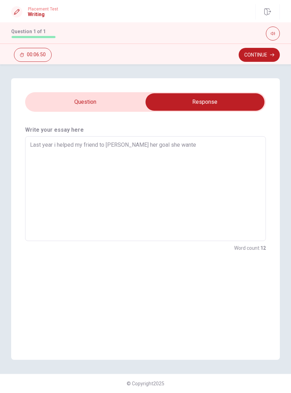
type textarea "Last year i helped my friend to [PERSON_NAME] her goal she wanted"
type textarea "x"
type textarea "Last year i helped my friend to [PERSON_NAME] her goal she wanted"
type textarea "x"
type textarea "Last year i helped my friend to [PERSON_NAME] her goal she wanted t"
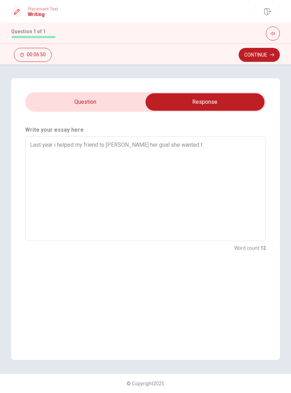
type textarea "x"
type textarea "Last year i helped my friend to [PERSON_NAME] her goal she wanted to"
type textarea "x"
type textarea "Last year i helped my friend to [PERSON_NAME] her goal she wanted to"
type textarea "x"
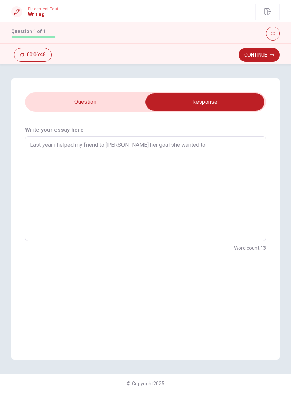
type textarea "Last year i helped my friend to [PERSON_NAME] her goal she wanted to g"
type textarea "x"
type textarea "Last year i helped my friend to [PERSON_NAME] her goal she wanted to ge"
type textarea "x"
type textarea "Last year i helped my friend to [PERSON_NAME] her goal she wanted to get"
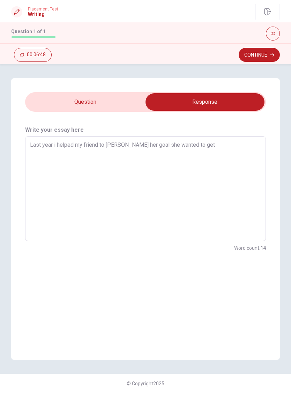
type textarea "x"
type textarea "Last year i helped my friend to [PERSON_NAME] her goal she wanted to get"
type textarea "x"
type textarea "Last year i helped my friend to [PERSON_NAME] her goal she wanted to get b"
type textarea "x"
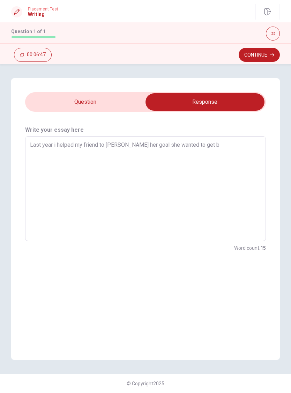
type textarea "Last year i helped my friend to [PERSON_NAME] her goal she wanted to get be"
type textarea "x"
type textarea "Last year i helped my friend to [PERSON_NAME] her goal she wanted to get bet"
type textarea "x"
type textarea "Last year i helped my friend to [PERSON_NAME] her goal she wanted to get bett"
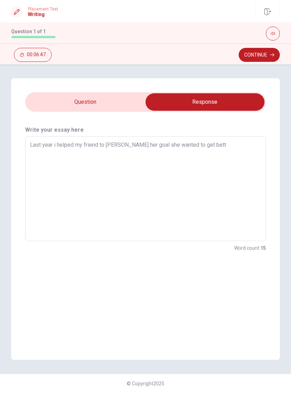
type textarea "x"
type textarea "Last year i helped my friend to [PERSON_NAME] her goal she wanted to get [PERSO…"
type textarea "x"
type textarea "Last year i helped my friend to [PERSON_NAME] her goal she wanted to get better"
type textarea "x"
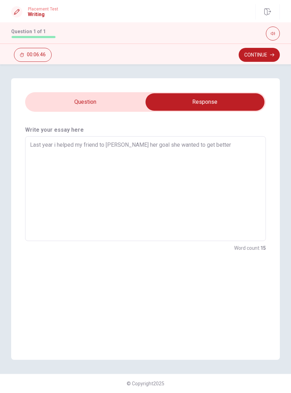
type textarea "Last year i helped my friend to [PERSON_NAME] her goal she wanted to get better"
type textarea "x"
type textarea "Last year i helped my friend to [PERSON_NAME] her goal she wanted to get better…"
type textarea "x"
type textarea "Last year i helped my friend to [PERSON_NAME] her goal she wanted to get better…"
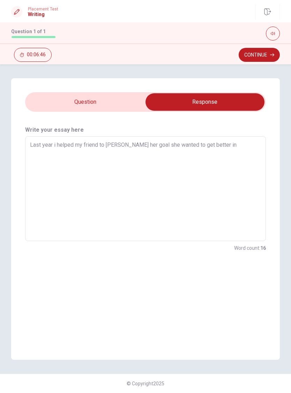
type textarea "x"
type textarea "Last year i helped my friend to [PERSON_NAME] her goal she wanted to get better…"
click at [3, 363] on div "Directions Write about your opinion on a topic. Important things to remember: T…" at bounding box center [145, 228] width 291 height 329
click at [259, 146] on textarea "Last year i helped my friend to [PERSON_NAME] her goal she wanted to get better…" at bounding box center [145, 188] width 231 height 93
click at [150, 265] on div "Write your essay here Last year i helped my friend to [PERSON_NAME] her goal sh…" at bounding box center [145, 189] width 269 height 154
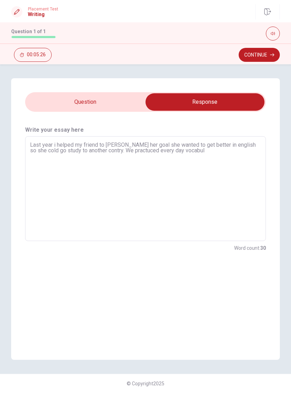
click at [217, 152] on textarea "Last year i helped my friend to [PERSON_NAME] her goal she wanted to get better…" at bounding box center [145, 188] width 231 height 93
click at [44, 150] on textarea "Last year i helped my friend to [PERSON_NAME] her goal she wanted to get better…" at bounding box center [145, 188] width 231 height 93
click at [40, 154] on textarea "Last year i helped my friend to [PERSON_NAME] her goal she wanted to get better…" at bounding box center [145, 188] width 231 height 93
click at [34, 149] on textarea "Last year i helped my friend to [PERSON_NAME] her goal she wanted to get better…" at bounding box center [145, 188] width 231 height 93
click at [44, 149] on textarea "Last year i helped my friend to [PERSON_NAME] her goal she wanted to get better…" at bounding box center [145, 188] width 231 height 93
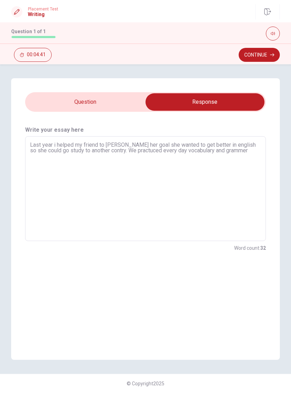
click at [133, 151] on textarea "Last year i helped my friend to [PERSON_NAME] her goal she wanted to get better…" at bounding box center [145, 188] width 231 height 93
click at [175, 152] on textarea "Last year i helped my friend to [PERSON_NAME] her goal she wanted to get better…" at bounding box center [145, 188] width 231 height 93
click at [225, 151] on textarea "Last year i helped my friend to [PERSON_NAME] her goal she wanted to get better…" at bounding box center [145, 188] width 231 height 93
click at [5, 342] on div "Directions Write about your opinion on a topic. Important things to remember: T…" at bounding box center [145, 219] width 291 height 282
click at [218, 306] on div "Write your essay here Last year i helped my friend to [PERSON_NAME] her goal sh…" at bounding box center [145, 236] width 269 height 248
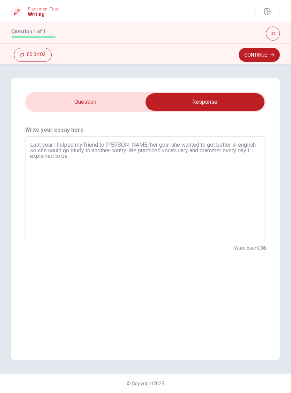
click at [74, 152] on textarea "Last year i helped my friend to [PERSON_NAME] her goal she wanted to get better…" at bounding box center [145, 188] width 231 height 93
click at [73, 159] on textarea "Last year i helped my friend to [PERSON_NAME] her goal she wanted to get better…" at bounding box center [145, 188] width 231 height 93
click at [4, 342] on div "Directions Write about your opinion on a topic. Important things to remember: T…" at bounding box center [145, 219] width 291 height 282
click at [169, 290] on div "Write your essay here Last year i helped my friend to [PERSON_NAME] her goal sh…" at bounding box center [145, 236] width 269 height 248
click at [235, 156] on textarea "Last year i helped my friend to [PERSON_NAME] her goal she wanted to get better…" at bounding box center [145, 188] width 231 height 93
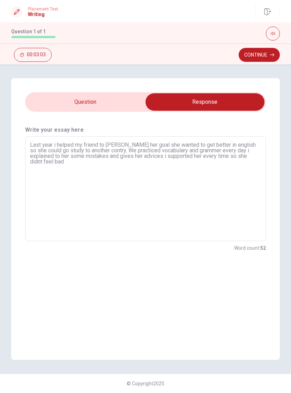
click at [130, 275] on div "Write your essay here Last year i helped my friend to [PERSON_NAME] her goal sh…" at bounding box center [145, 236] width 269 height 248
click at [75, 156] on textarea "Last year i helped my friend to [PERSON_NAME] her goal she wanted to get better…" at bounding box center [145, 188] width 231 height 93
click at [74, 167] on textarea "Last year i helped my friend to [PERSON_NAME] her goal she wanted to get better…" at bounding box center [145, 188] width 231 height 93
click at [131, 249] on div "Word count : 68" at bounding box center [145, 248] width 241 height 8
click at [253, 167] on textarea "Last year i helped my friend to [PERSON_NAME] her goal she wanted to get better…" at bounding box center [145, 188] width 231 height 93
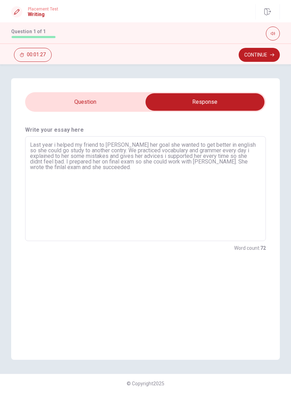
click at [263, 55] on button "Continue" at bounding box center [259, 55] width 41 height 14
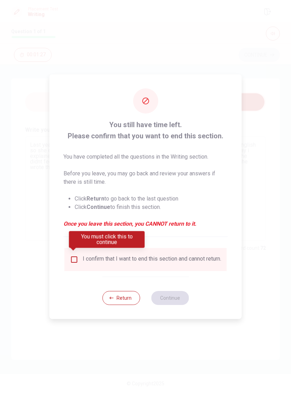
click at [77, 259] on input "You must click this to continue" at bounding box center [74, 259] width 8 height 8
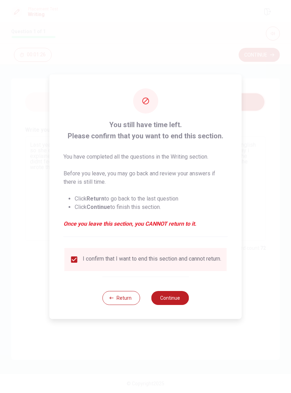
click at [164, 300] on button "Continue" at bounding box center [170, 298] width 38 height 14
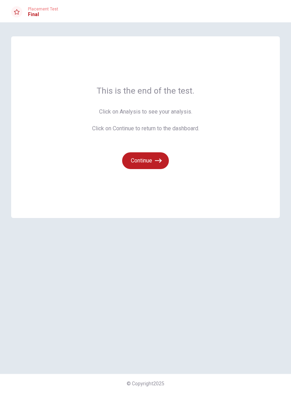
click at [154, 156] on button "Continue" at bounding box center [145, 160] width 47 height 17
